Goal: Information Seeking & Learning: Learn about a topic

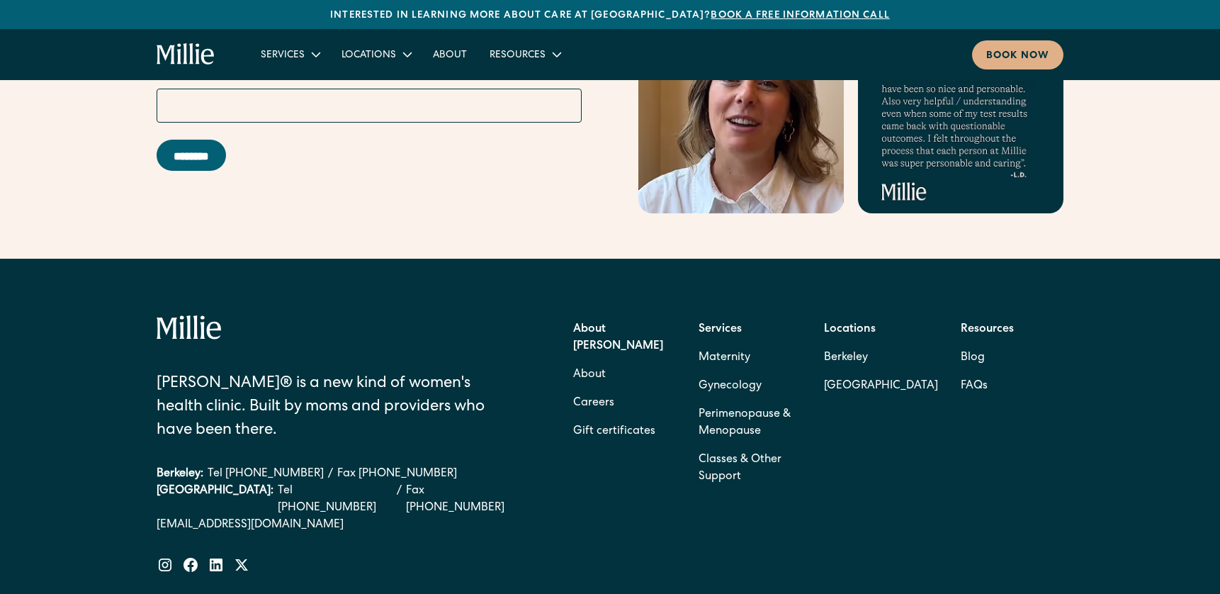
scroll to position [6299, 0]
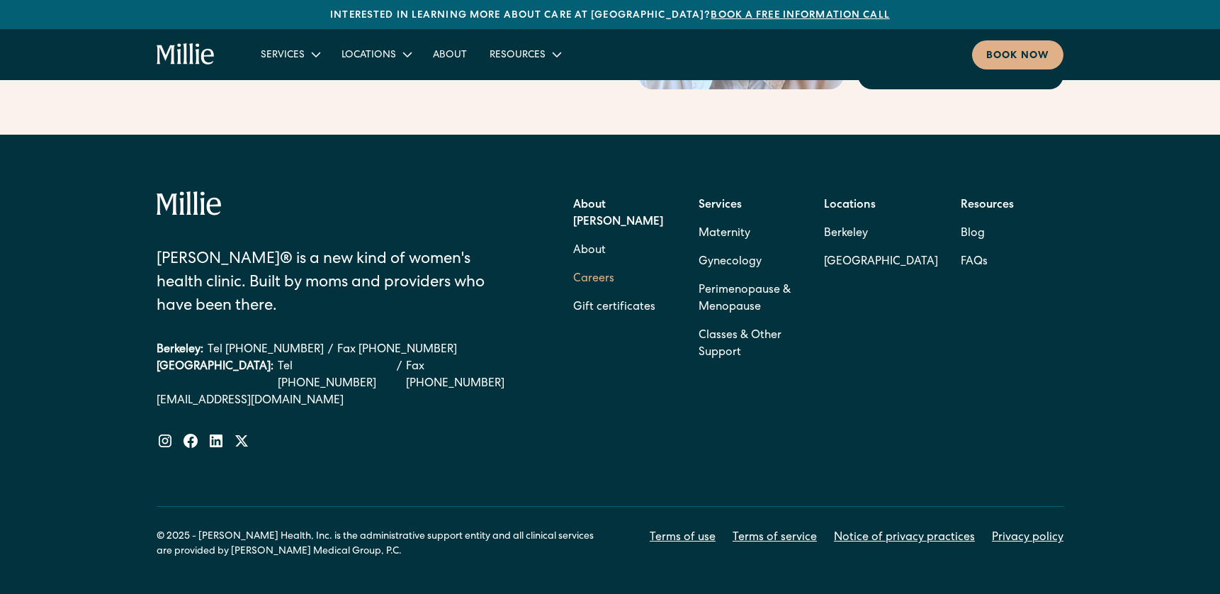
click at [607, 265] on link "Careers" at bounding box center [593, 279] width 41 height 28
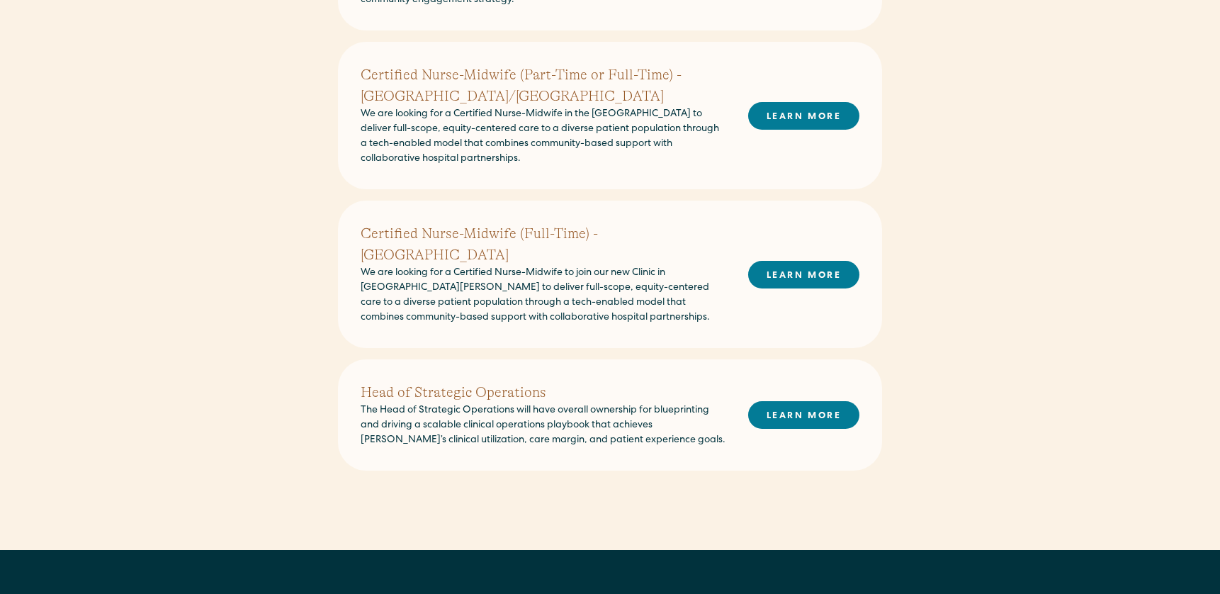
scroll to position [577, 0]
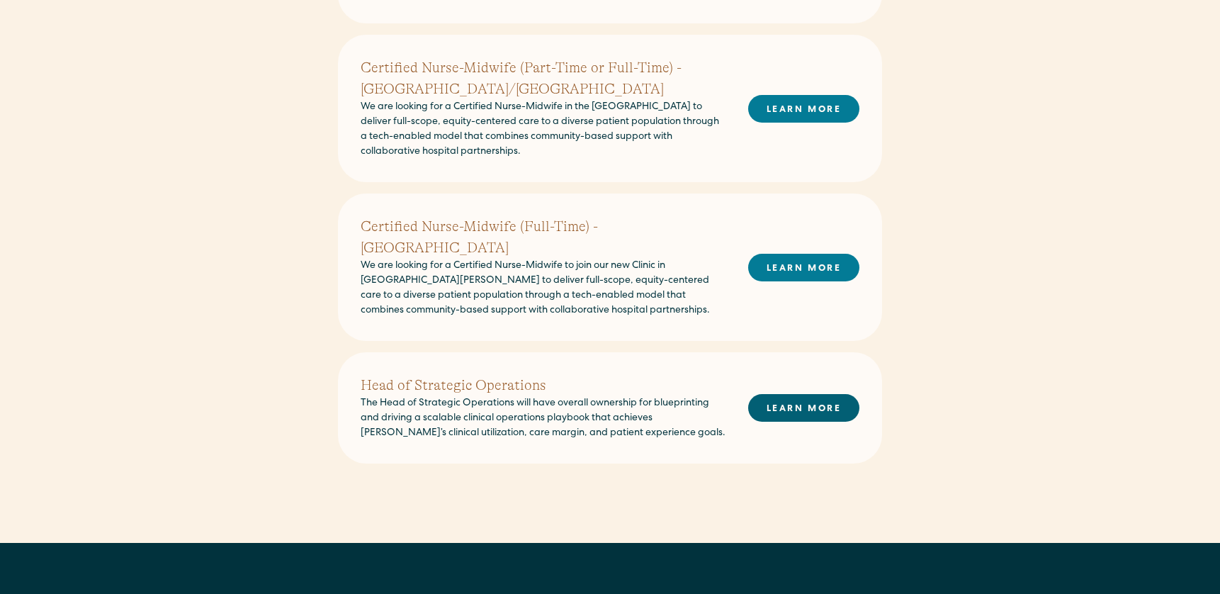
click at [788, 394] on link "LEARN MORE" at bounding box center [803, 408] width 111 height 28
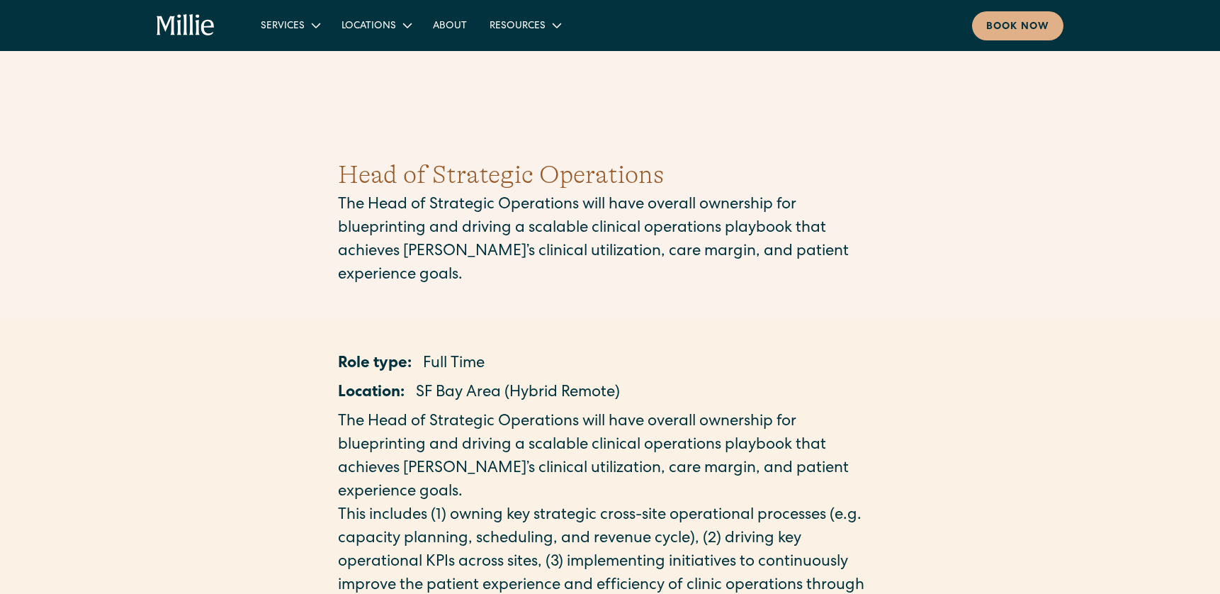
click at [198, 29] on icon "home" at bounding box center [198, 24] width 4 height 21
